Goal: Task Accomplishment & Management: Complete application form

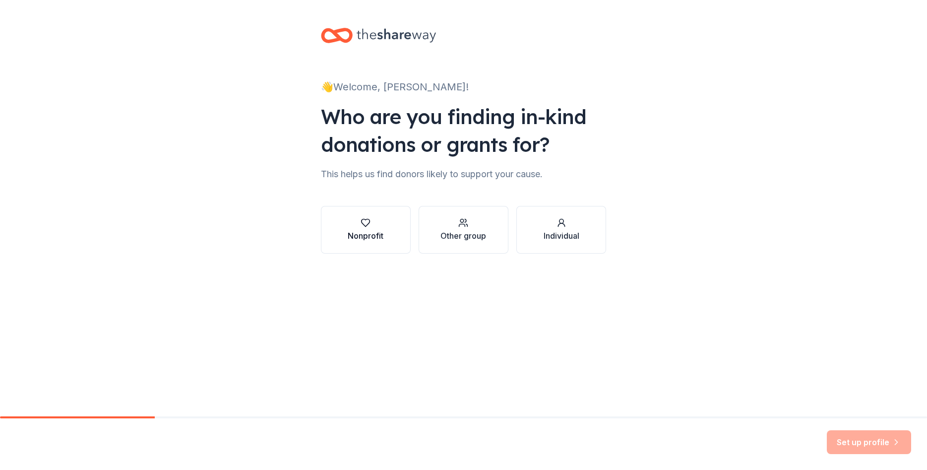
click at [360, 242] on button "Nonprofit" at bounding box center [366, 230] width 90 height 48
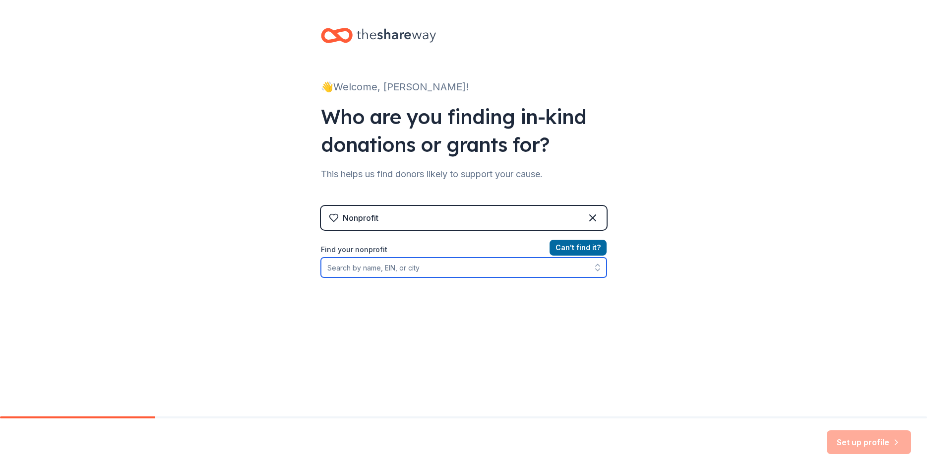
click at [417, 269] on input "Find your nonprofit" at bounding box center [464, 268] width 286 height 20
paste input "[US_EMPLOYER_IDENTIFICATION_NUMBER]"
type input "[US_EMPLOYER_IDENTIFICATION_NUMBER]"
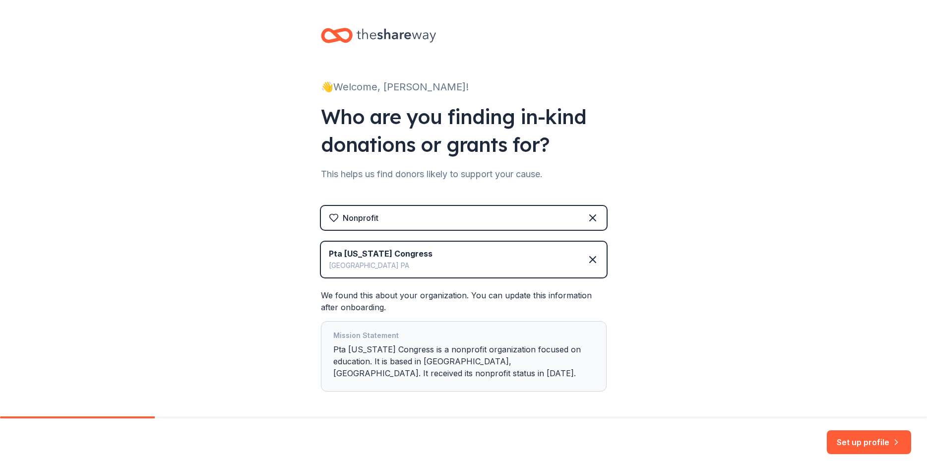
scroll to position [43, 0]
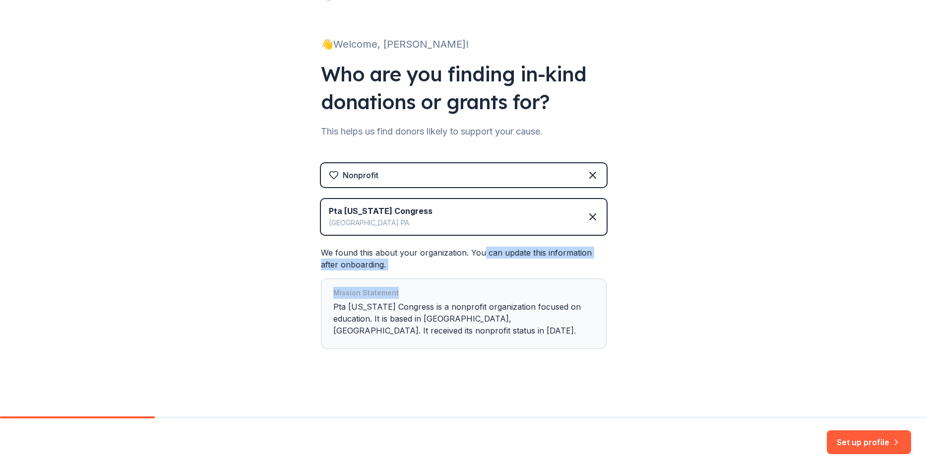
drag, startPoint x: 508, startPoint y: 254, endPoint x: 568, endPoint y: 282, distance: 65.9
click at [568, 282] on div "We found this about your organization. You can update this information after on…" at bounding box center [464, 298] width 286 height 102
click at [568, 282] on div "Mission Statement Pta Pennsylvania Congress is a nonprofit organization focused…" at bounding box center [464, 313] width 286 height 70
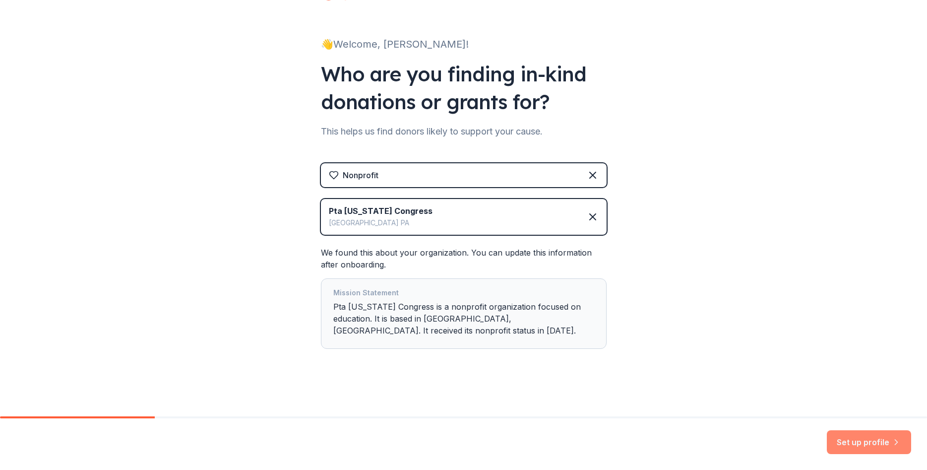
click at [859, 440] on button "Set up profile" at bounding box center [869, 442] width 84 height 24
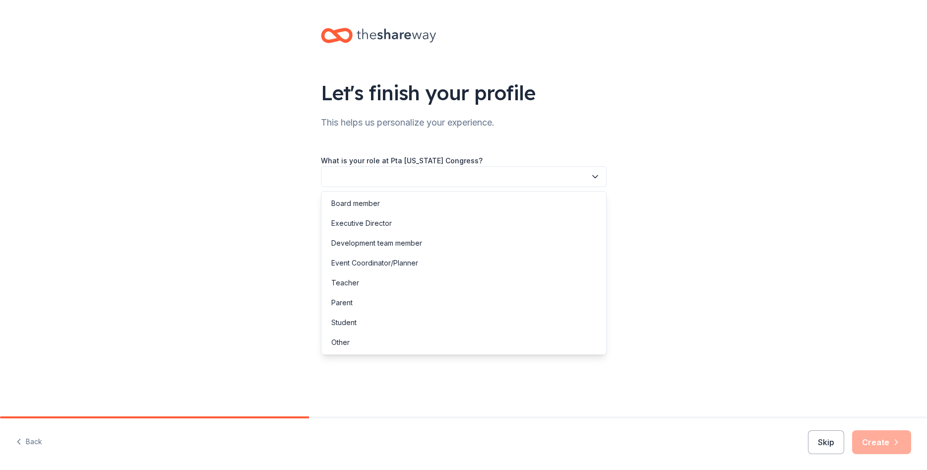
click at [405, 176] on button "button" at bounding box center [464, 176] width 286 height 21
click at [370, 208] on div "Board member" at bounding box center [355, 203] width 49 height 12
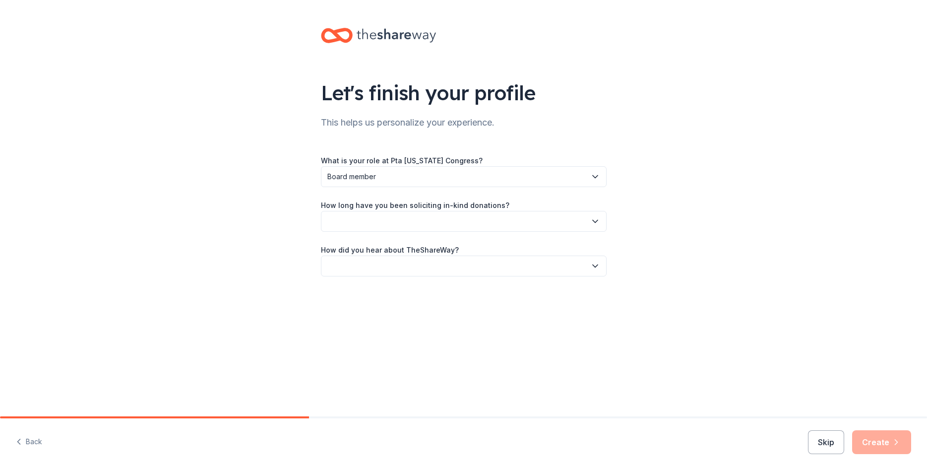
click at [377, 224] on button "button" at bounding box center [464, 221] width 286 height 21
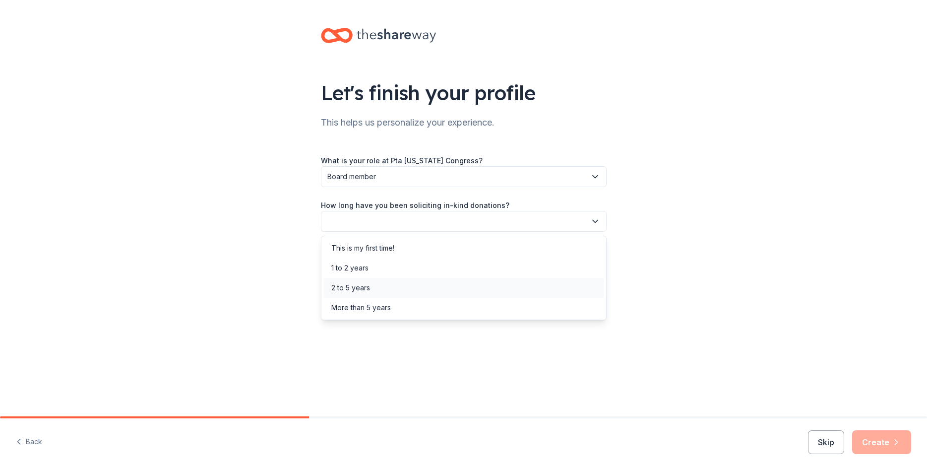
click at [361, 289] on div "2 to 5 years" at bounding box center [350, 288] width 39 height 12
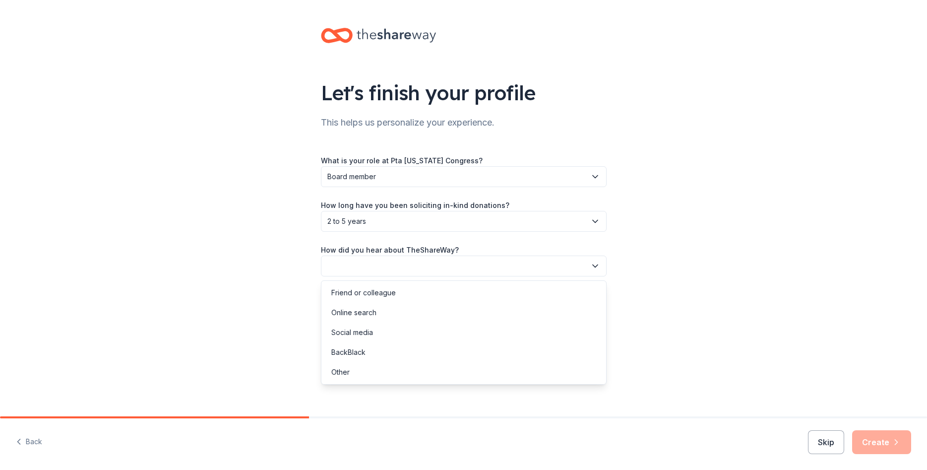
click at [370, 268] on button "button" at bounding box center [464, 266] width 286 height 21
click at [368, 315] on div "Online search" at bounding box center [353, 313] width 45 height 12
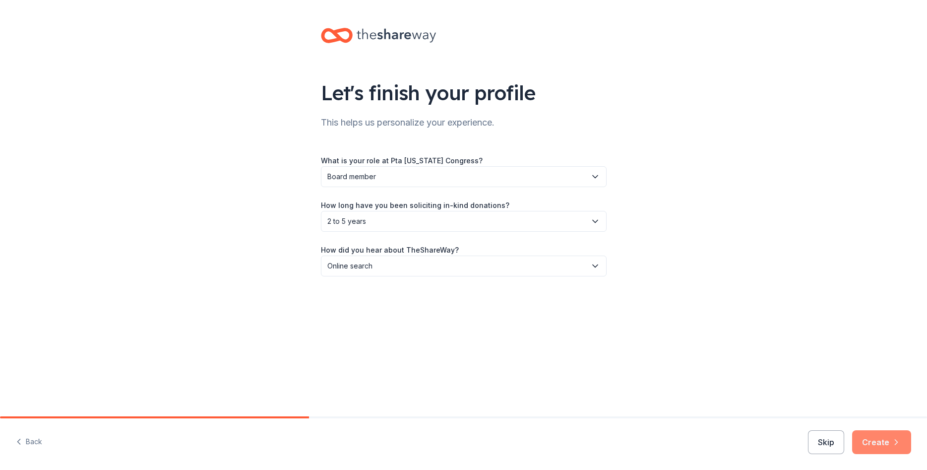
click at [886, 442] on button "Create" at bounding box center [882, 442] width 59 height 24
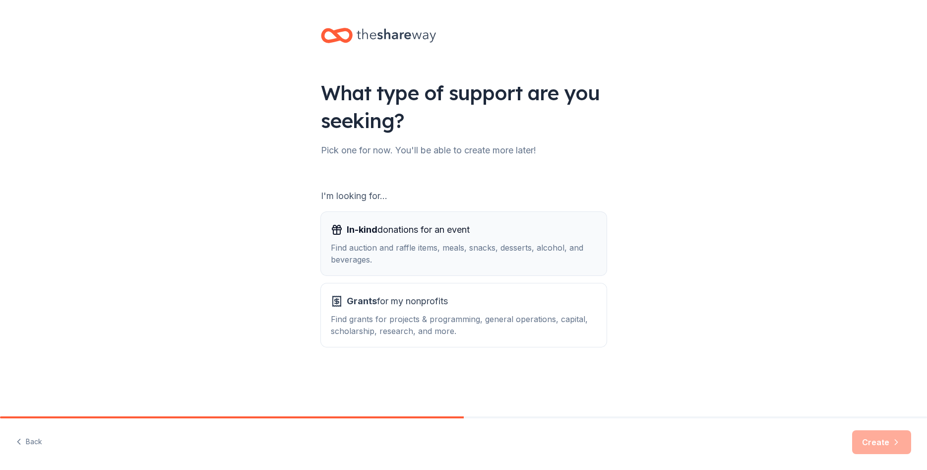
click at [429, 248] on div "Find auction and raffle items, meals, snacks, desserts, alcohol, and beverages." at bounding box center [464, 254] width 266 height 24
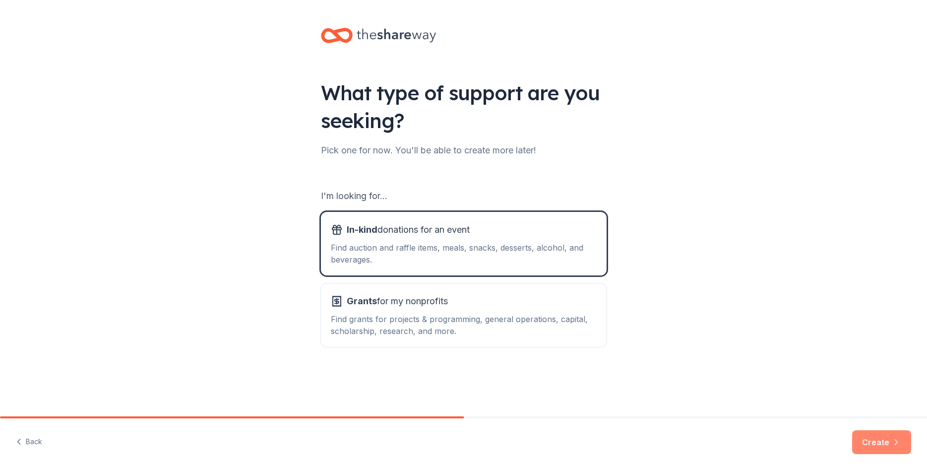
click at [863, 439] on button "Create" at bounding box center [882, 442] width 59 height 24
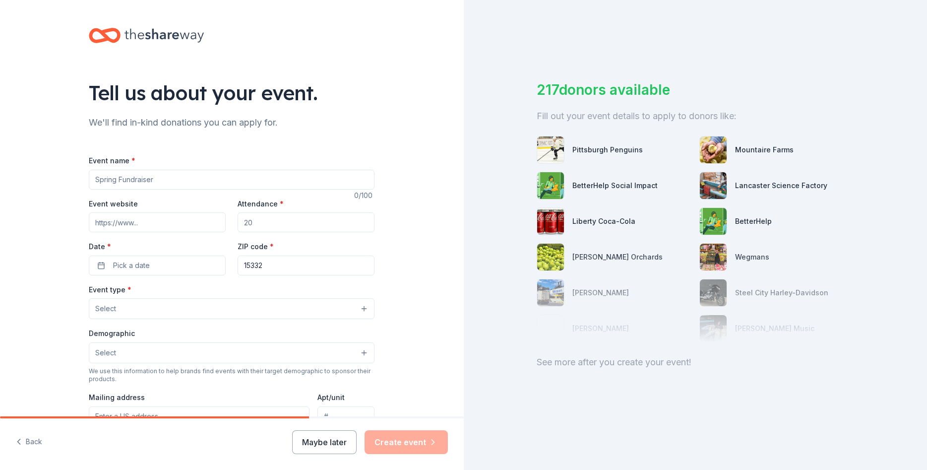
click at [197, 178] on input "Event name *" at bounding box center [232, 180] width 286 height 20
type input "Winter Bingo"
type input "200"
click at [179, 260] on button "Pick a date" at bounding box center [157, 266] width 137 height 20
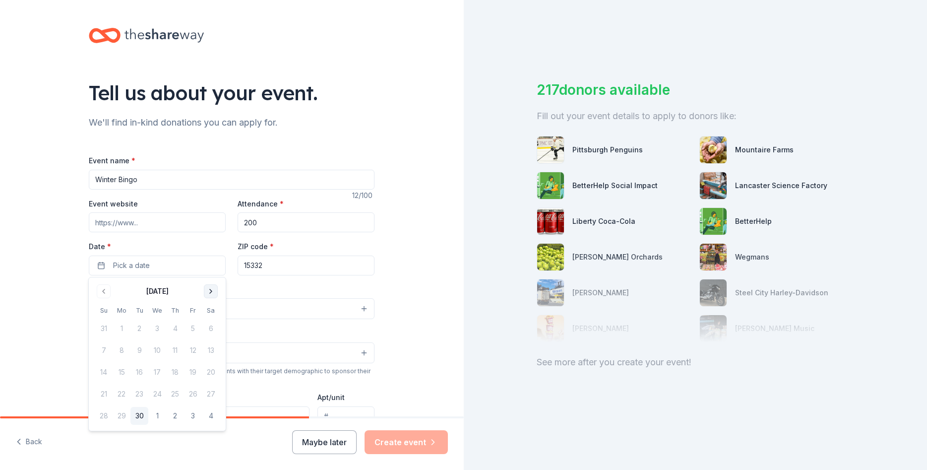
click at [206, 290] on button "Go to next month" at bounding box center [211, 291] width 14 height 14
click at [194, 375] on button "16" at bounding box center [193, 372] width 18 height 18
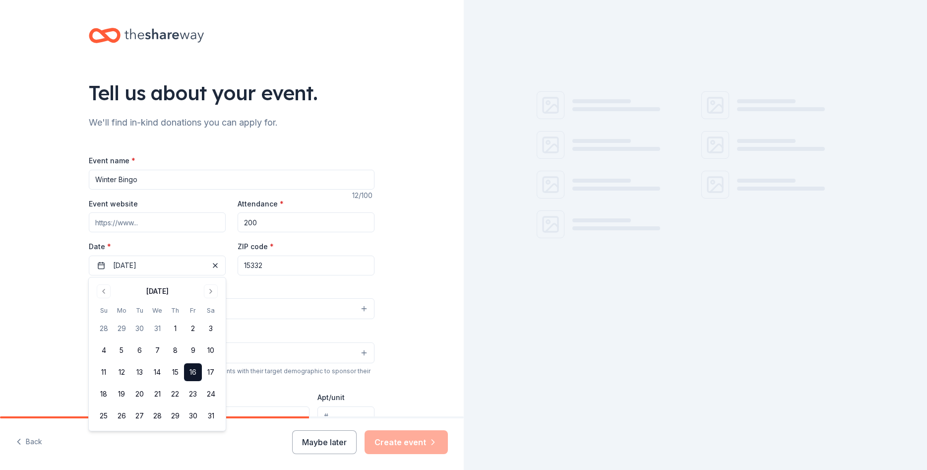
click at [303, 264] on input "15332" at bounding box center [306, 266] width 137 height 20
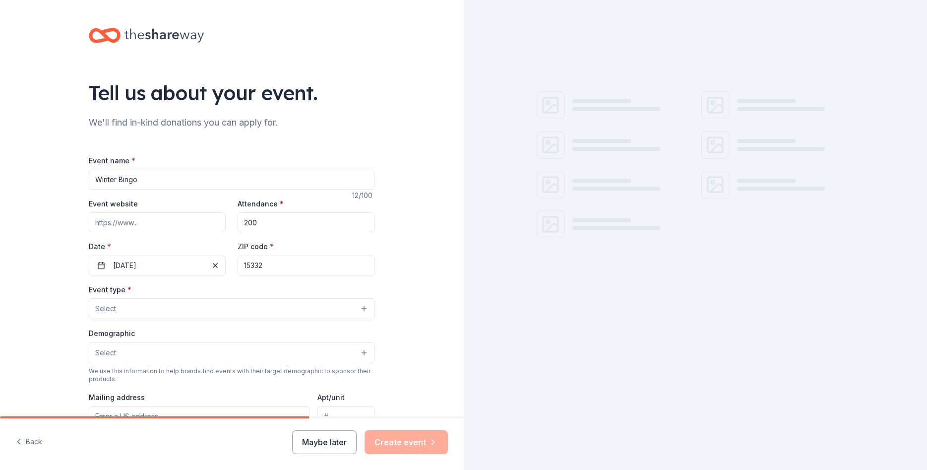
click at [402, 277] on div "Tell us about your event. We'll find in-kind donations you can apply for. Event…" at bounding box center [232, 330] width 464 height 660
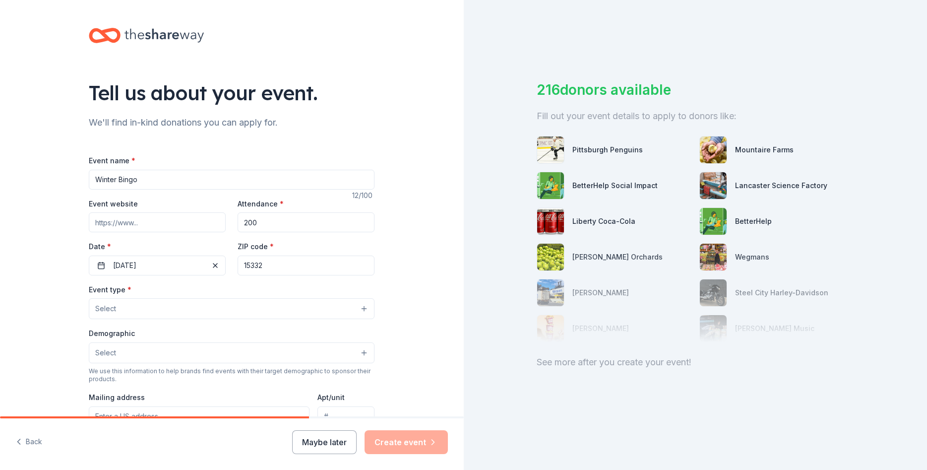
click at [287, 309] on button "Select" at bounding box center [232, 308] width 286 height 21
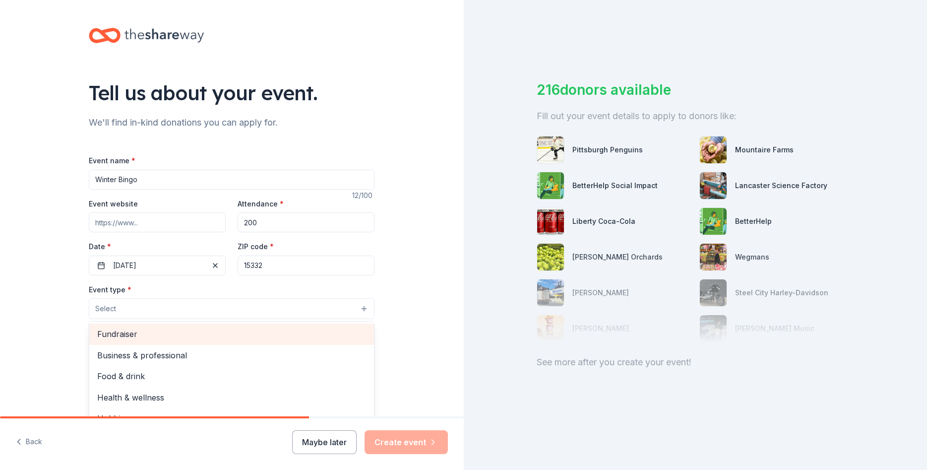
click at [242, 331] on span "Fundraiser" at bounding box center [231, 334] width 269 height 13
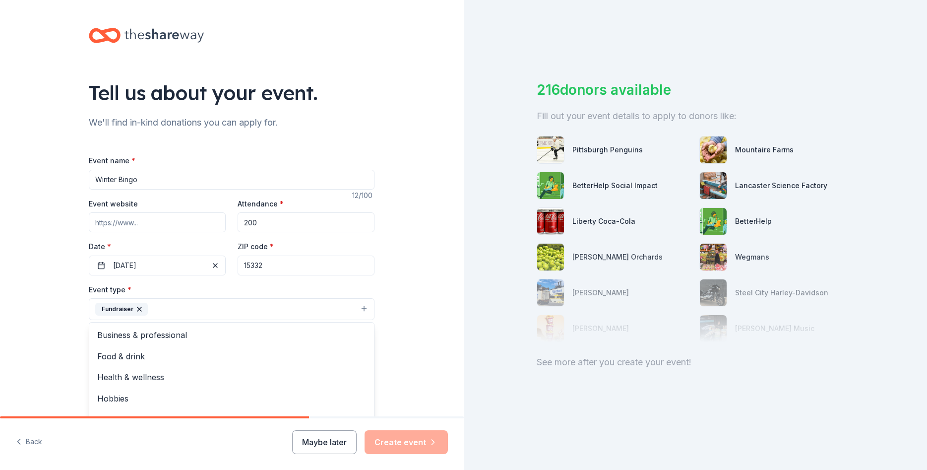
click at [421, 270] on div "Tell us about your event. We'll find in-kind donations you can apply for. Event…" at bounding box center [232, 330] width 464 height 661
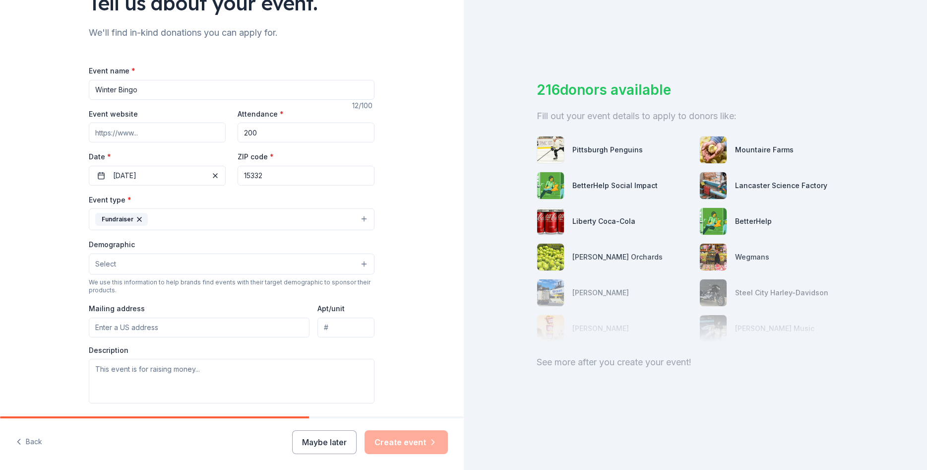
scroll to position [119, 0]
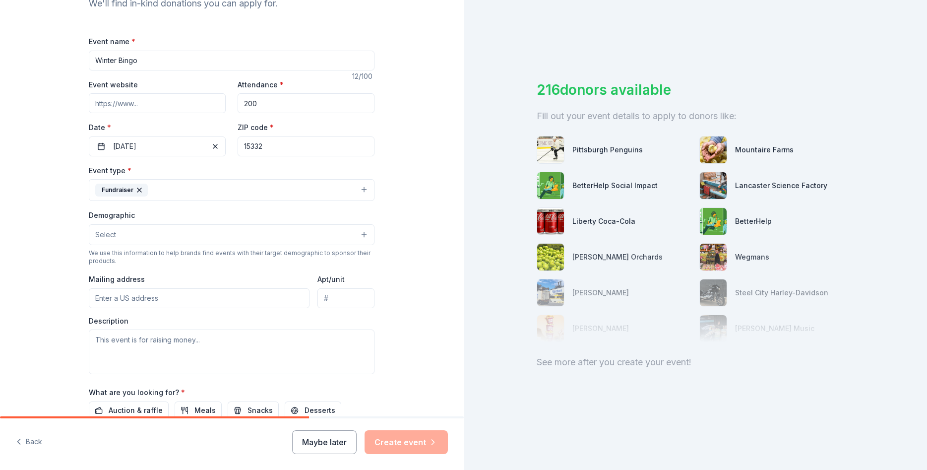
click at [192, 227] on button "Select" at bounding box center [232, 234] width 286 height 21
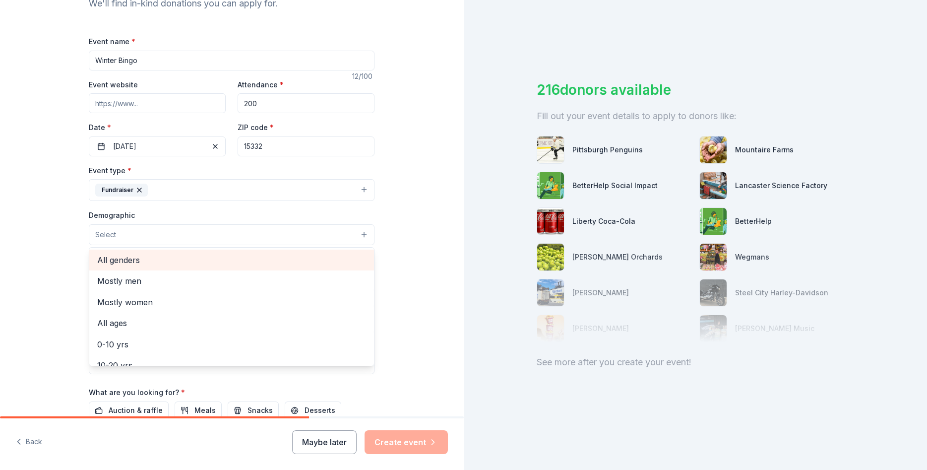
click at [182, 260] on span "All genders" at bounding box center [231, 260] width 269 height 13
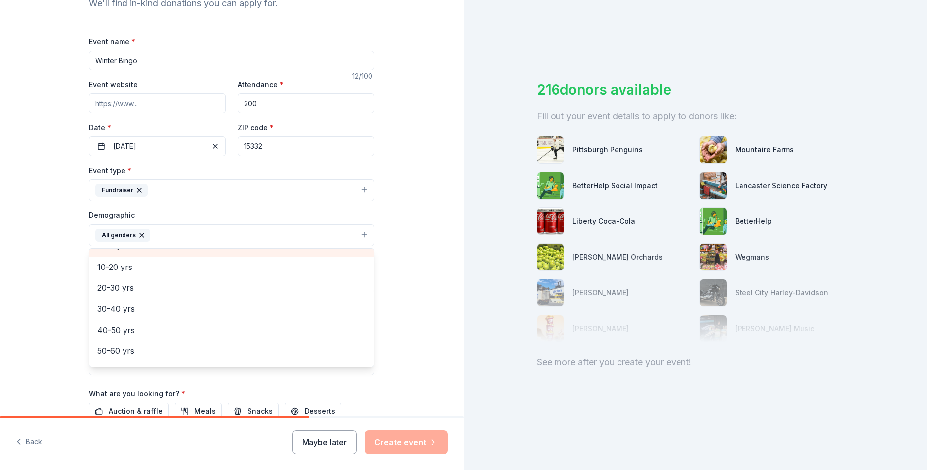
scroll to position [60, 0]
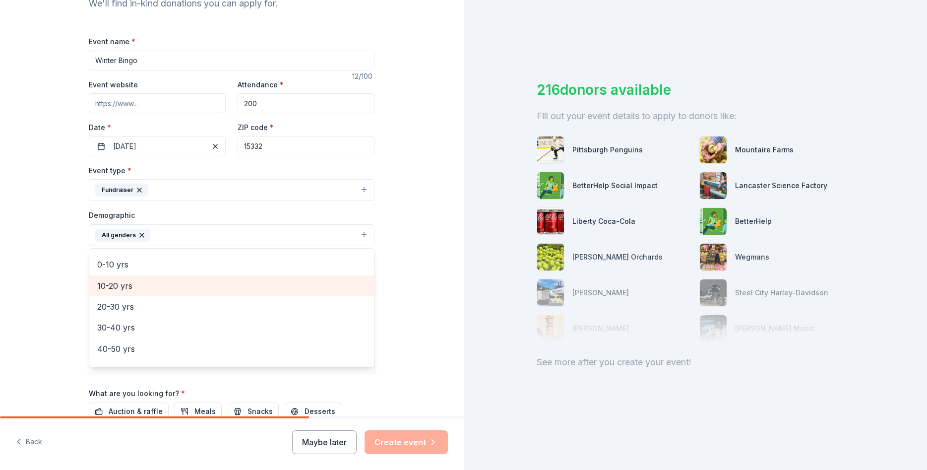
click at [197, 283] on span "10-20 yrs" at bounding box center [231, 285] width 269 height 13
click at [198, 287] on span "20-30 yrs" at bounding box center [231, 285] width 269 height 13
click at [198, 287] on span "30-40 yrs" at bounding box center [231, 285] width 269 height 13
click at [198, 287] on span "40-50 yrs" at bounding box center [231, 285] width 269 height 13
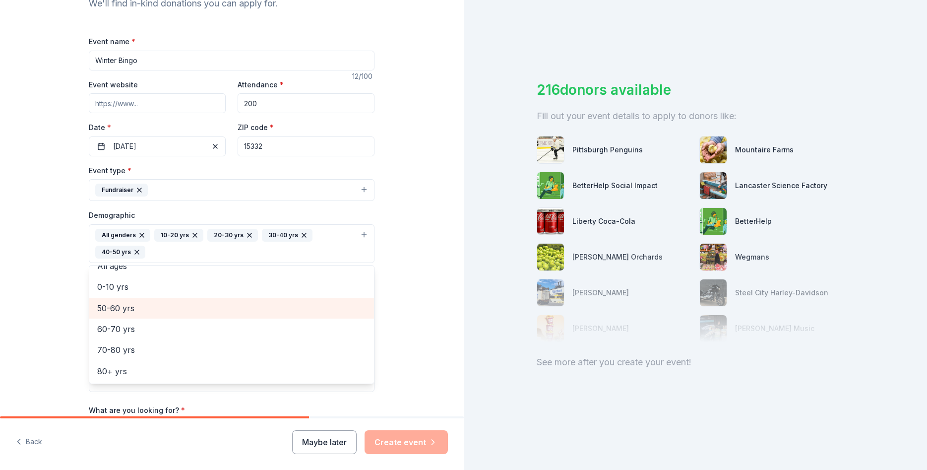
click at [198, 287] on span "0-10 yrs" at bounding box center [231, 286] width 269 height 13
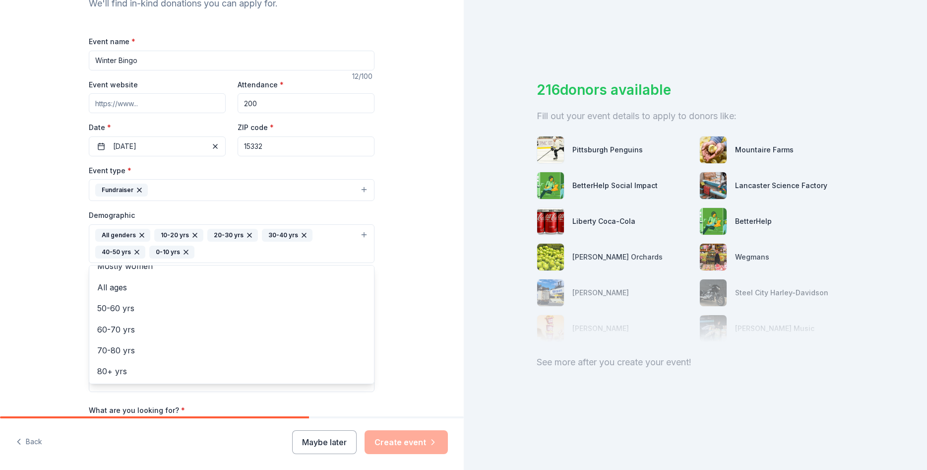
click at [403, 275] on div "Tell us about your event. We'll find in-kind donations you can apply for. Event…" at bounding box center [232, 220] width 464 height 679
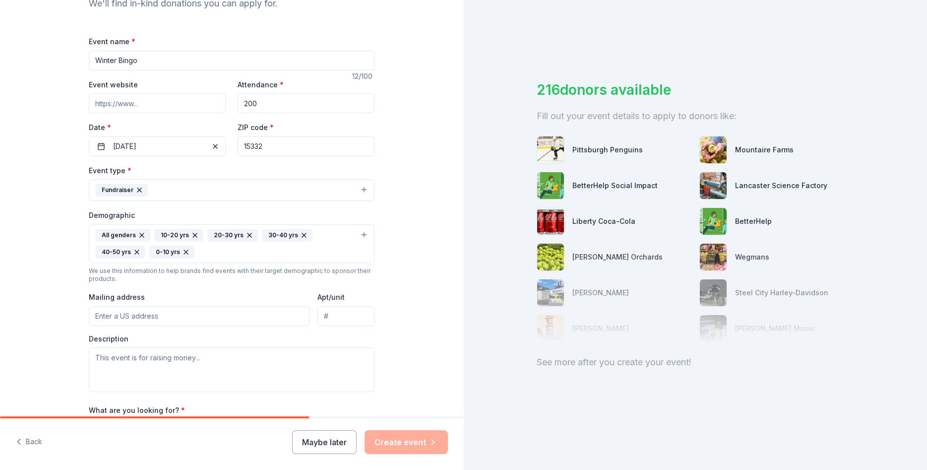
scroll to position [179, 0]
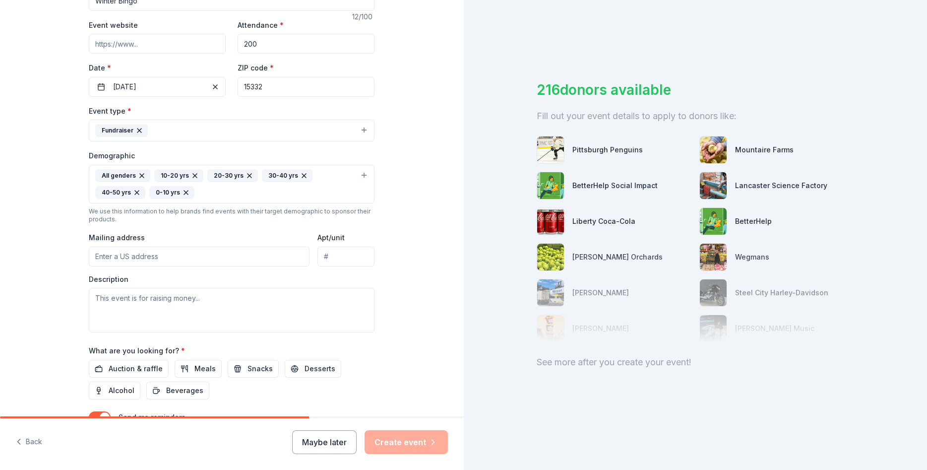
click at [205, 255] on input "Mailing address" at bounding box center [199, 257] width 221 height 20
type input "3685 Finleyville Elrama Road, Finleyville, PA, 15332"
click at [203, 311] on textarea at bounding box center [232, 310] width 286 height 45
drag, startPoint x: 183, startPoint y: 299, endPoint x: 163, endPoint y: 301, distance: 20.0
click at [163, 301] on textarea "Ringgold Elementary RESN PTA" at bounding box center [232, 310] width 286 height 45
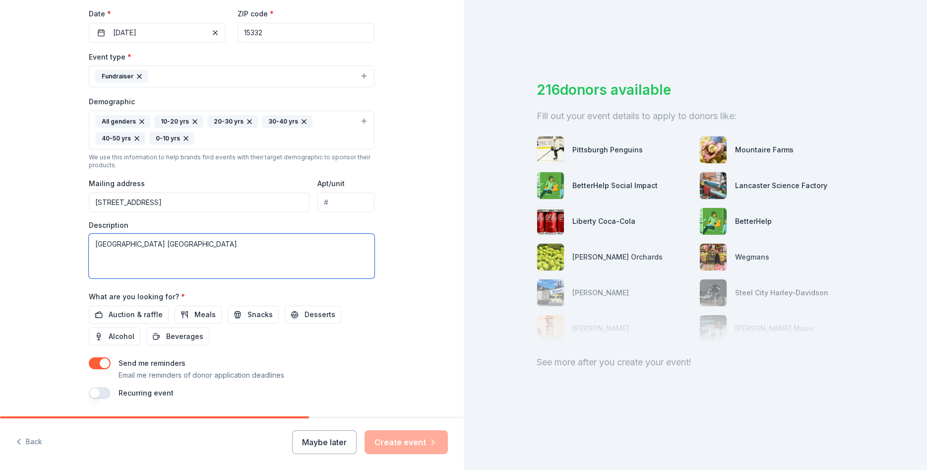
scroll to position [262, 0]
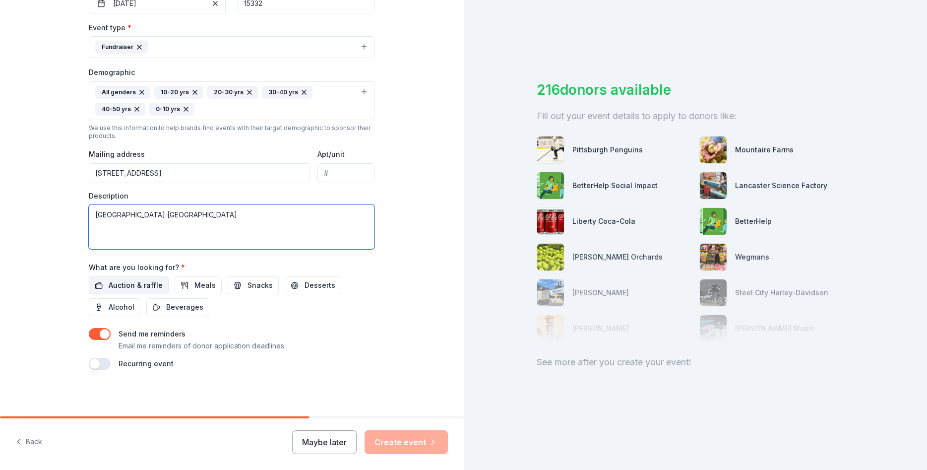
type textarea "[GEOGRAPHIC_DATA] [GEOGRAPHIC_DATA]"
click at [137, 282] on span "Auction & raffle" at bounding box center [136, 285] width 54 height 12
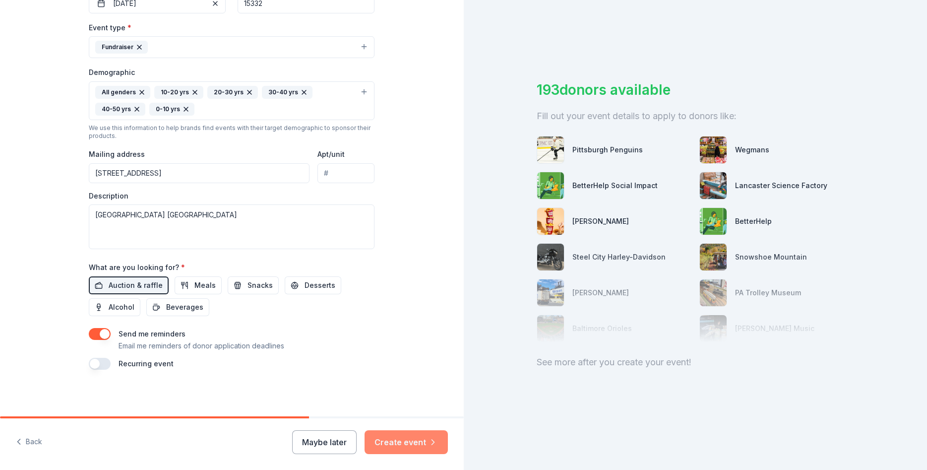
click at [410, 438] on button "Create event" at bounding box center [406, 442] width 83 height 24
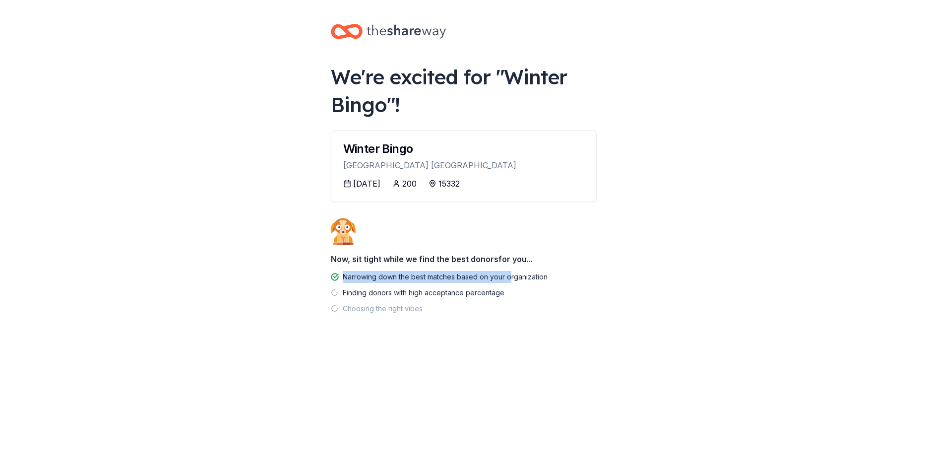
drag, startPoint x: 383, startPoint y: 259, endPoint x: 529, endPoint y: 278, distance: 147.6
click at [527, 278] on div "We're excited for " Winter Bingo "! Winter Bingo Ringgold Elementary School Nor…" at bounding box center [464, 190] width 298 height 380
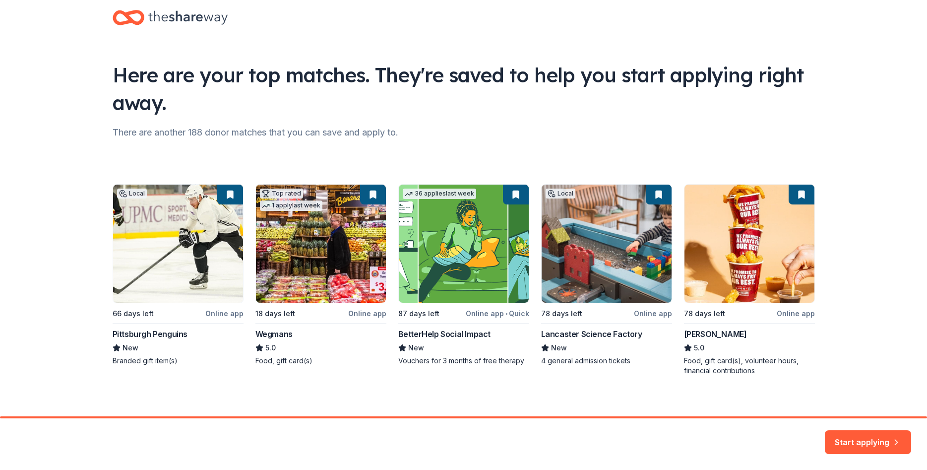
scroll to position [25, 0]
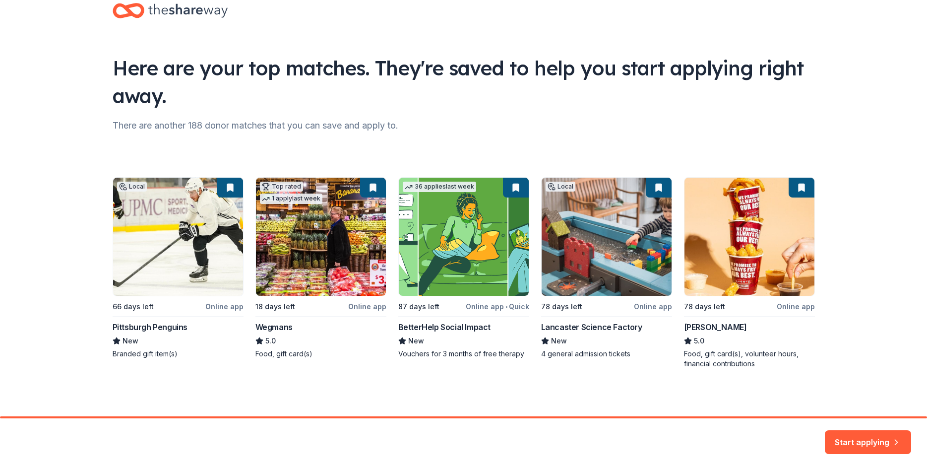
click at [744, 245] on div "Local 66 days left Online app Pittsburgh Penguins New Branded gift item(s) Top …" at bounding box center [464, 273] width 703 height 192
click at [872, 442] on button "Start applying" at bounding box center [868, 436] width 86 height 24
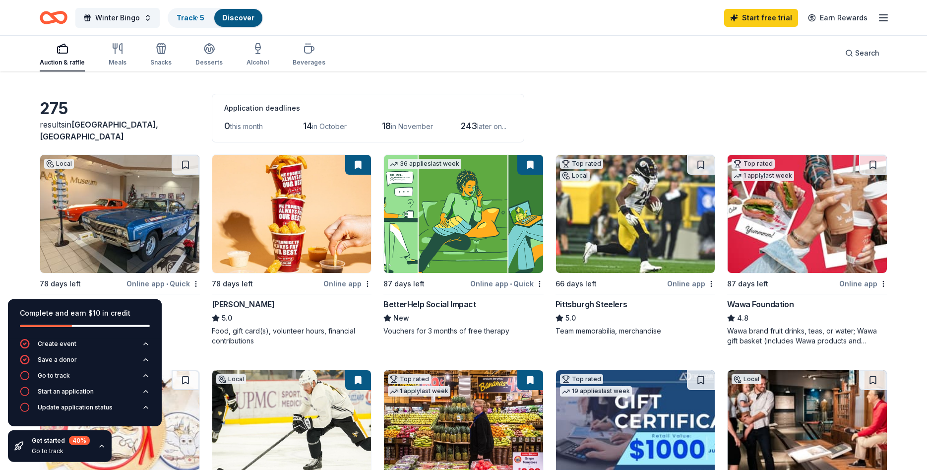
scroll to position [51, 0]
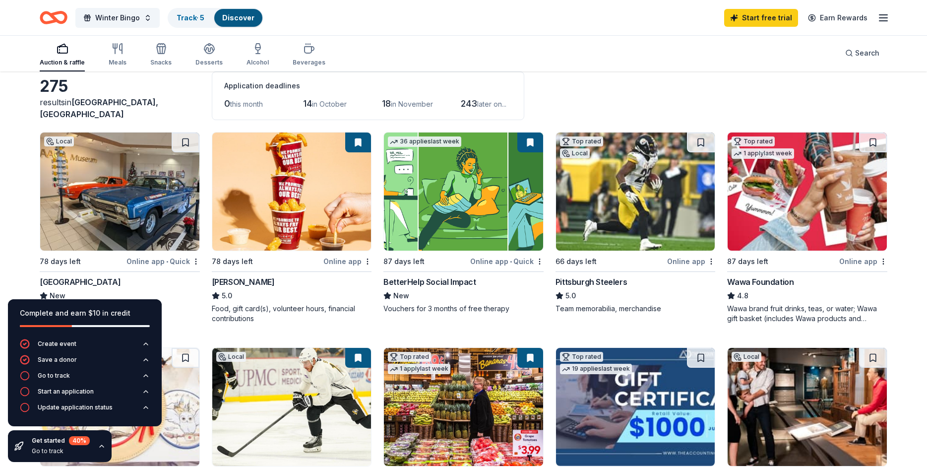
click at [297, 191] on img at bounding box center [291, 191] width 159 height 118
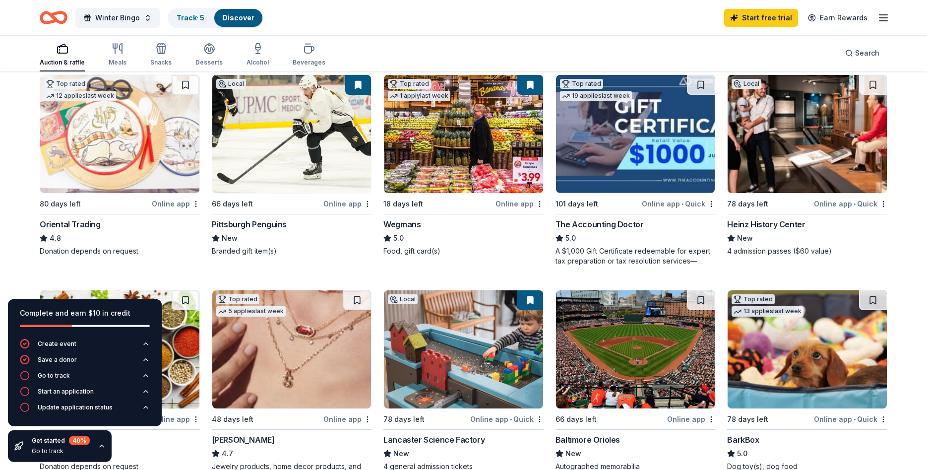
scroll to position [304, 0]
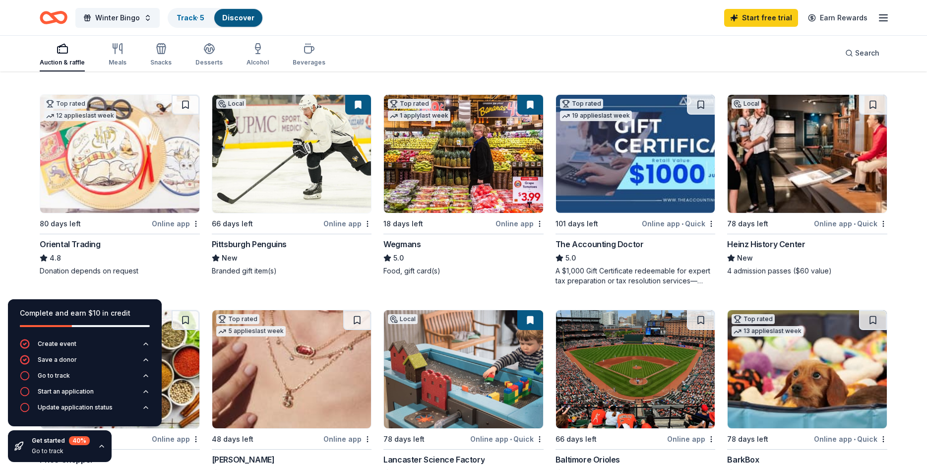
click at [791, 164] on img at bounding box center [807, 154] width 159 height 118
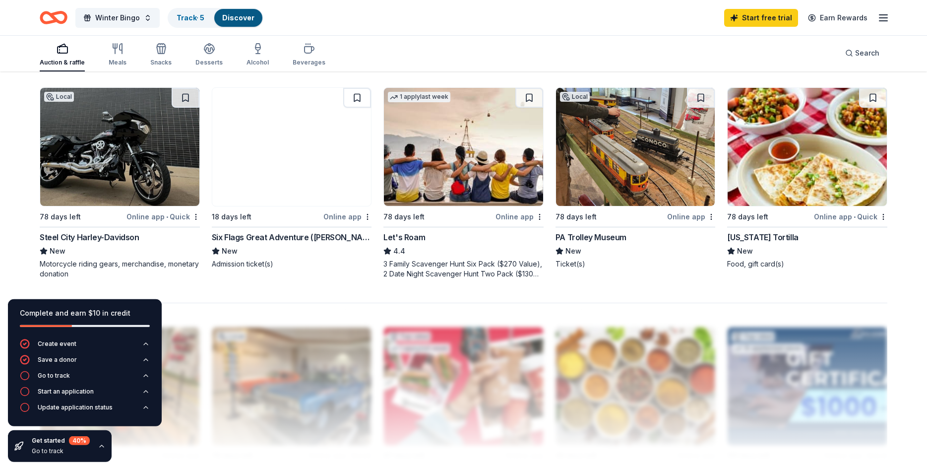
scroll to position [759, 0]
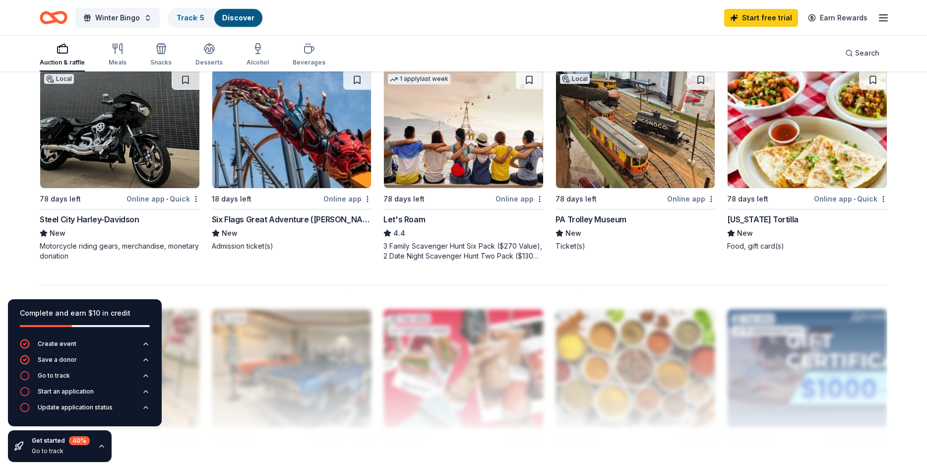
click at [324, 170] on img at bounding box center [291, 129] width 159 height 118
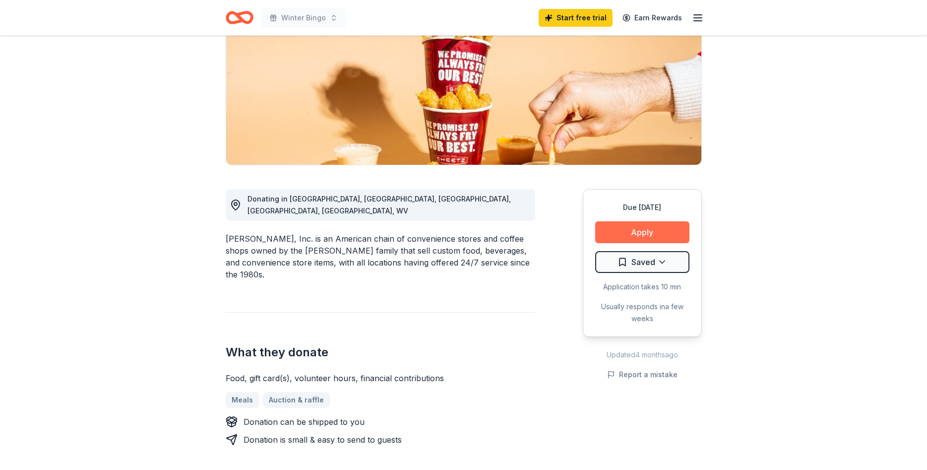
scroll to position [152, 0]
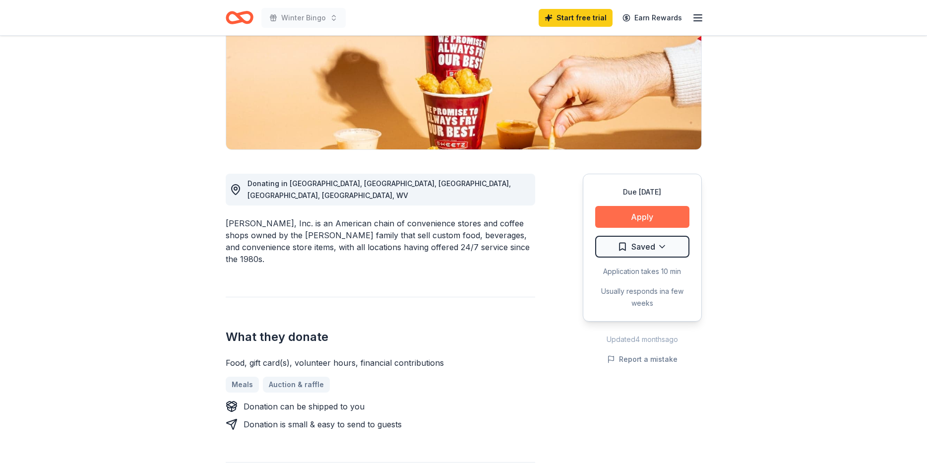
click at [663, 222] on button "Apply" at bounding box center [642, 217] width 94 height 22
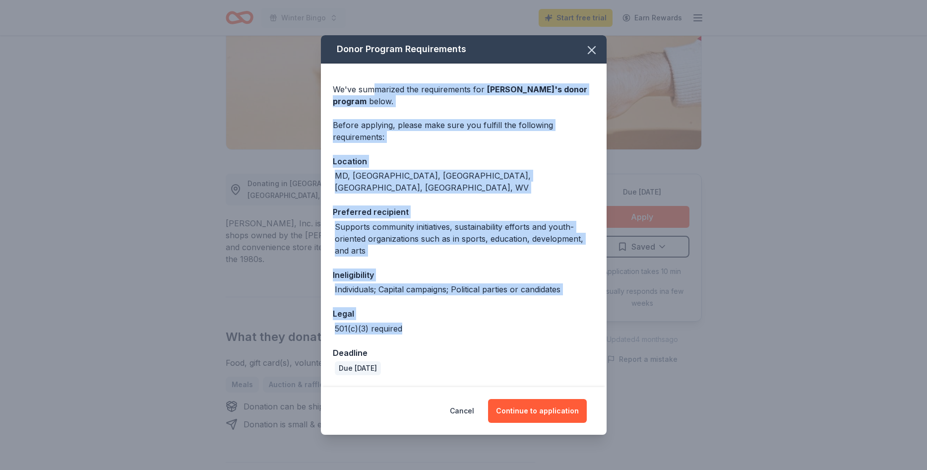
drag, startPoint x: 380, startPoint y: 97, endPoint x: 553, endPoint y: 324, distance: 284.6
click at [556, 321] on div "We've summarized the requirements for [PERSON_NAME] 's donor program below. Bef…" at bounding box center [464, 226] width 286 height 324
click at [548, 314] on div "Legal" at bounding box center [464, 313] width 262 height 13
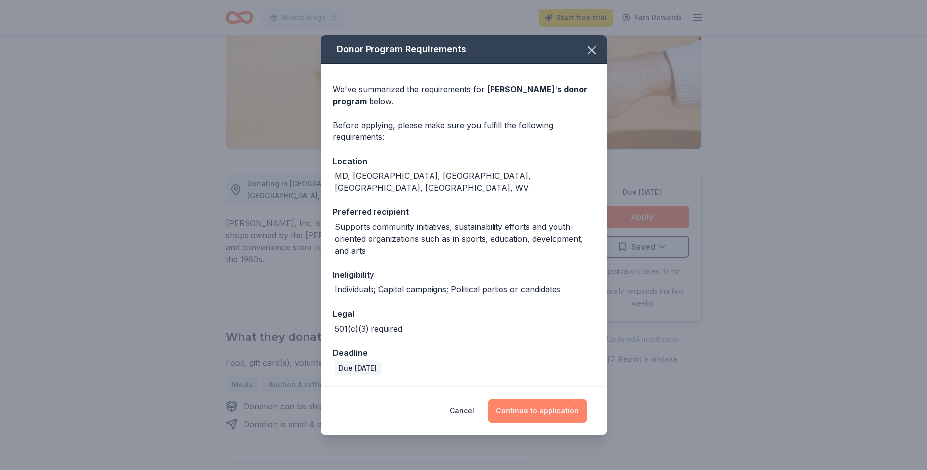
click at [550, 410] on button "Continue to application" at bounding box center [537, 411] width 99 height 24
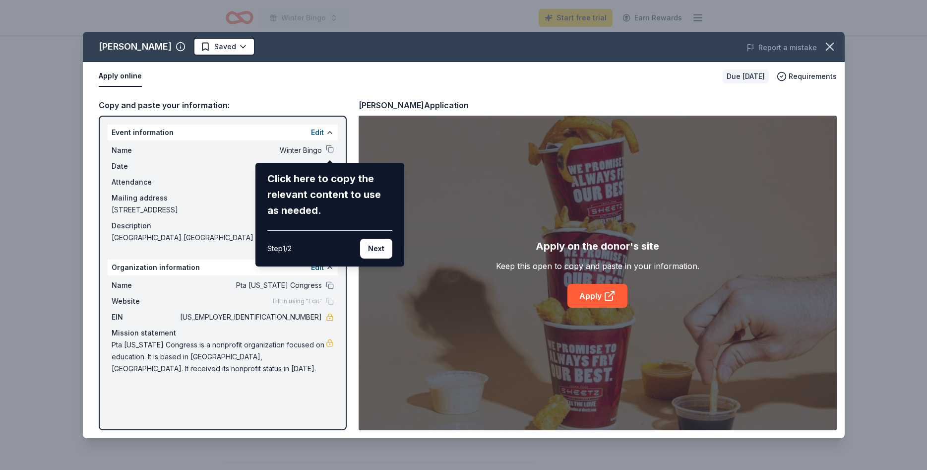
drag, startPoint x: 329, startPoint y: 201, endPoint x: 373, endPoint y: 237, distance: 56.4
click at [380, 215] on div "Click here to copy the relevant content to use as needed." at bounding box center [329, 195] width 125 height 48
click at [370, 247] on button "Next" at bounding box center [376, 249] width 32 height 20
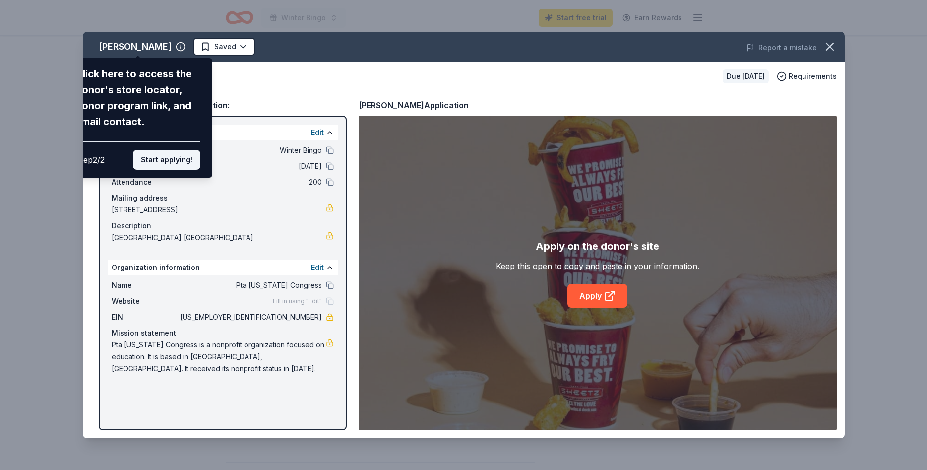
click at [193, 150] on button "Start applying!" at bounding box center [166, 160] width 67 height 20
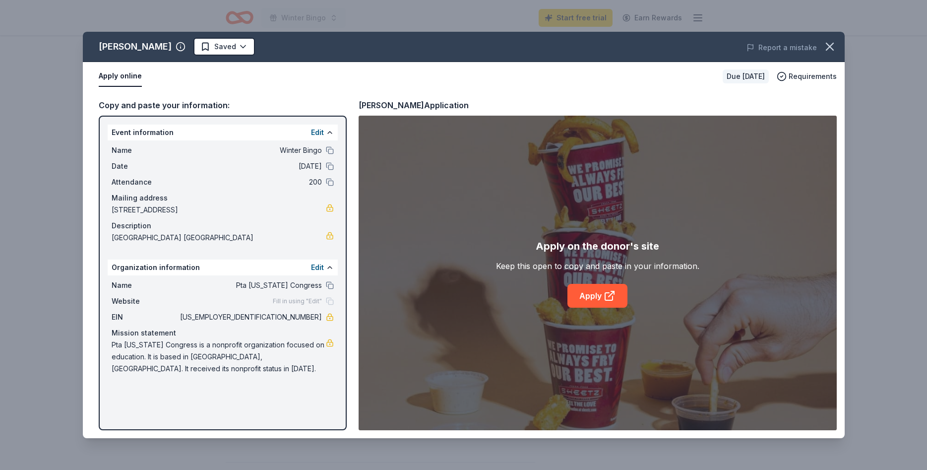
click at [209, 131] on div "Sheetz Saved Report a mistake Apply online Due in 78 days Requirements Copy and…" at bounding box center [464, 235] width 762 height 406
click at [185, 149] on span "Winter Bingo" at bounding box center [250, 150] width 144 height 12
click at [600, 297] on link "Apply" at bounding box center [598, 296] width 60 height 24
click at [833, 41] on icon "button" at bounding box center [830, 47] width 14 height 14
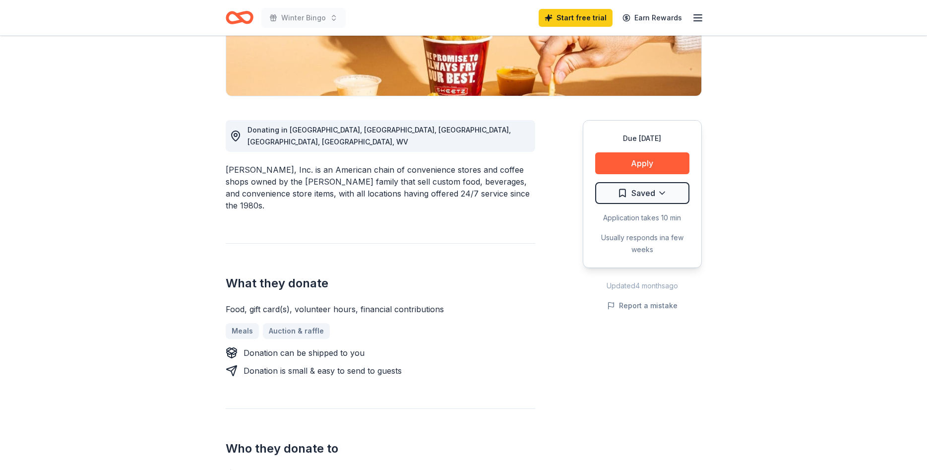
scroll to position [202, 0]
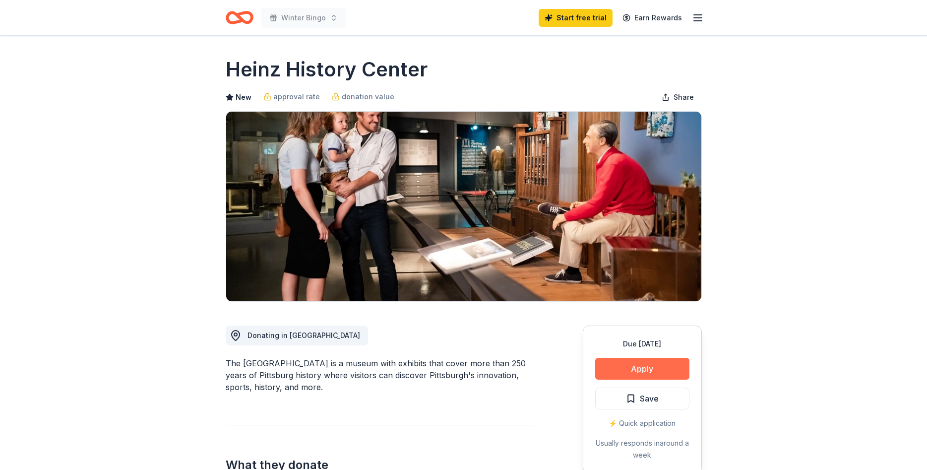
click at [667, 370] on button "Apply" at bounding box center [642, 369] width 94 height 22
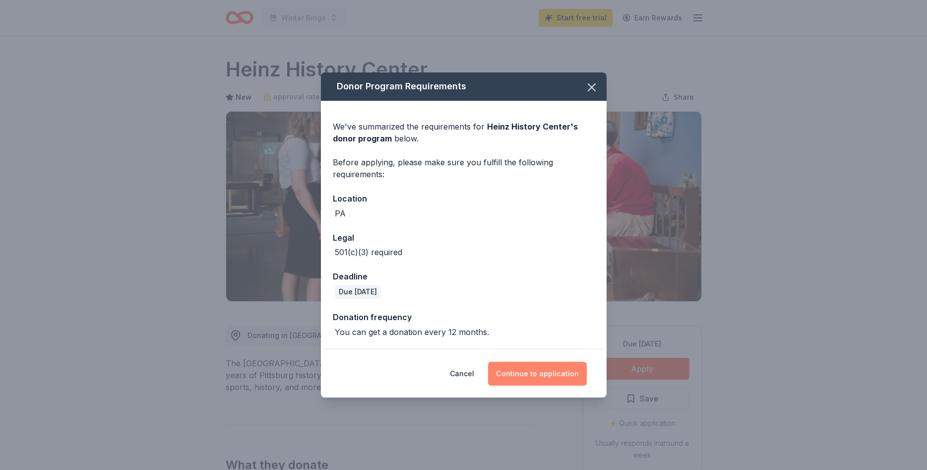
click at [534, 370] on button "Continue to application" at bounding box center [537, 374] width 99 height 24
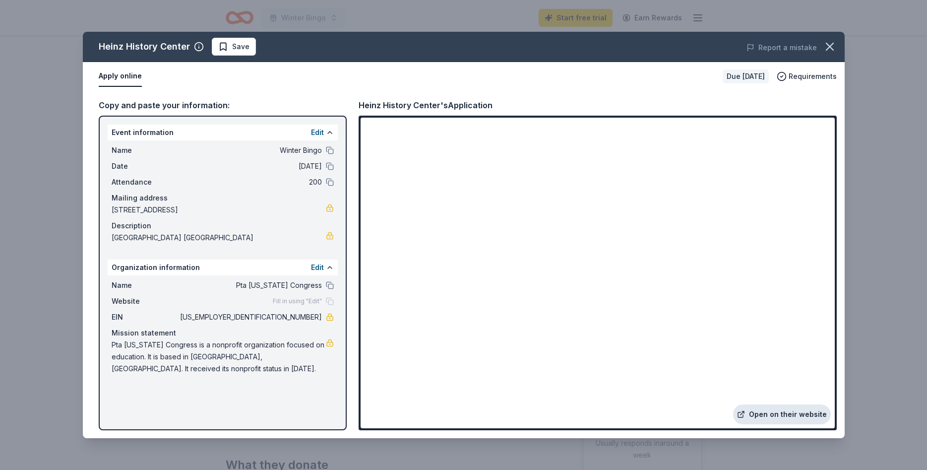
click at [787, 417] on link "Open on their website" at bounding box center [782, 414] width 98 height 20
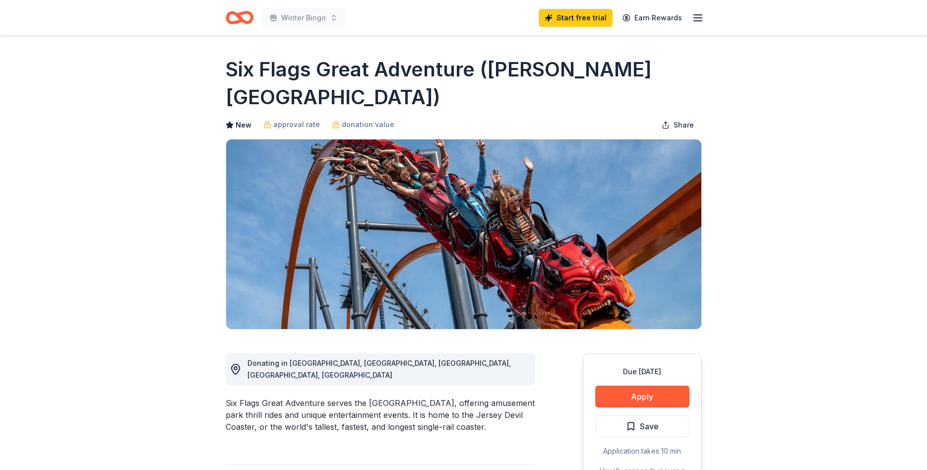
click at [655, 386] on button "Apply" at bounding box center [642, 397] width 94 height 22
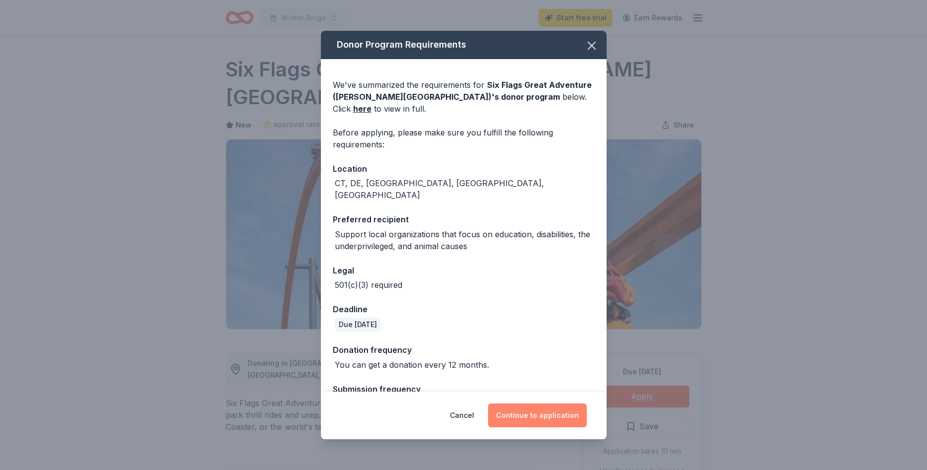
click at [540, 416] on button "Continue to application" at bounding box center [537, 415] width 99 height 24
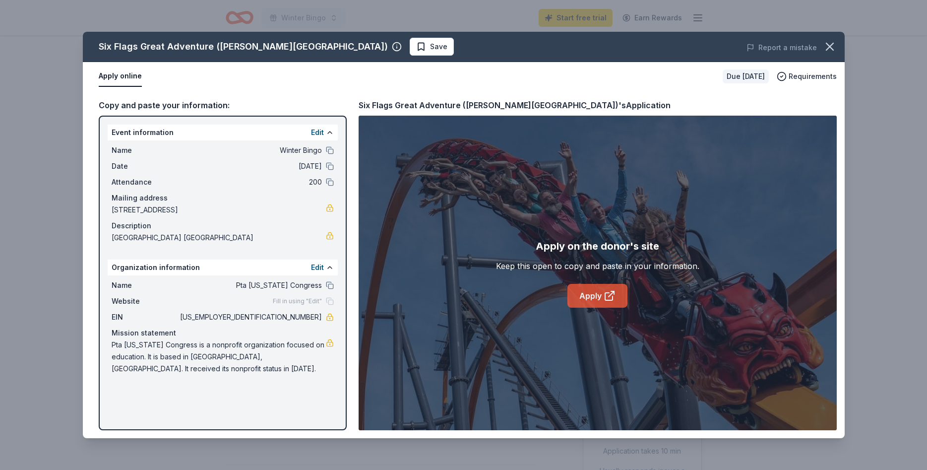
click at [603, 296] on link "Apply" at bounding box center [598, 296] width 60 height 24
